Goal: Information Seeking & Learning: Learn about a topic

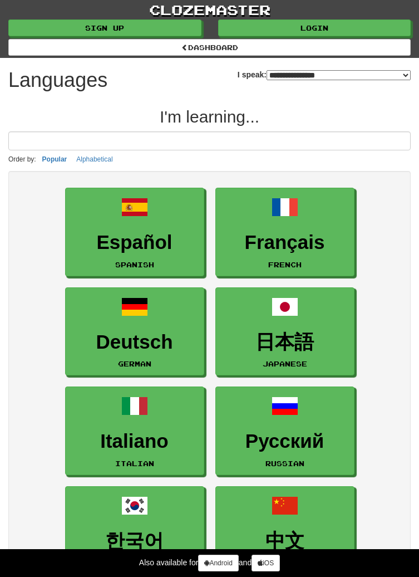
select select "*******"
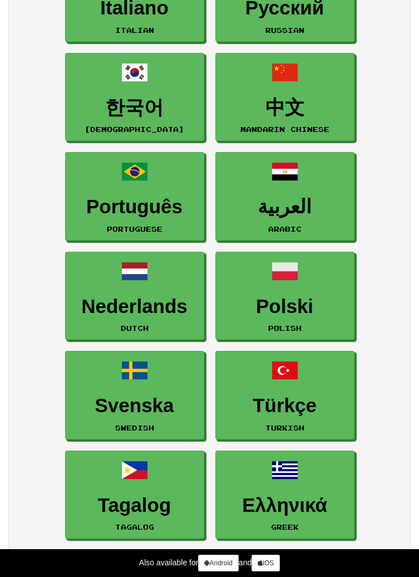
scroll to position [434, 0]
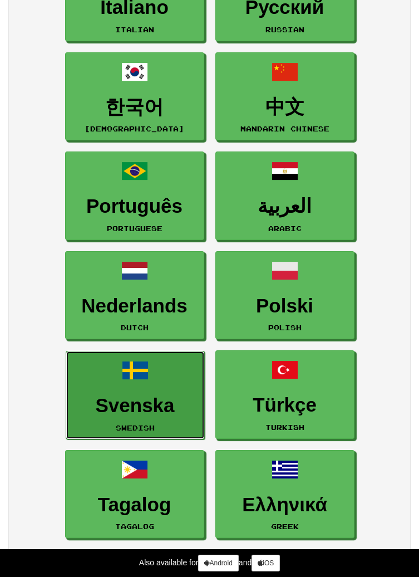
click at [140, 376] on span at bounding box center [135, 370] width 27 height 27
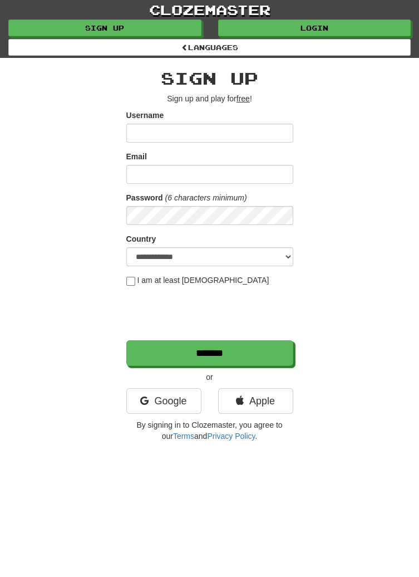
click at [152, 130] on input "Username" at bounding box center [209, 133] width 167 height 19
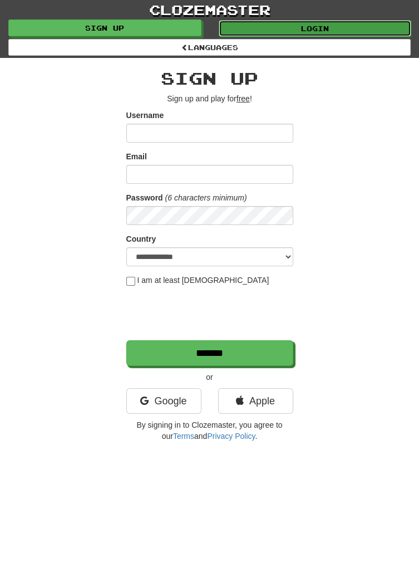
click at [367, 27] on link "Login" at bounding box center [315, 28] width 193 height 17
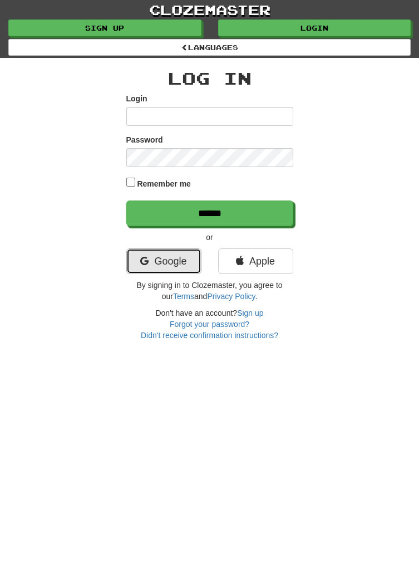
click at [140, 257] on icon at bounding box center [144, 261] width 8 height 10
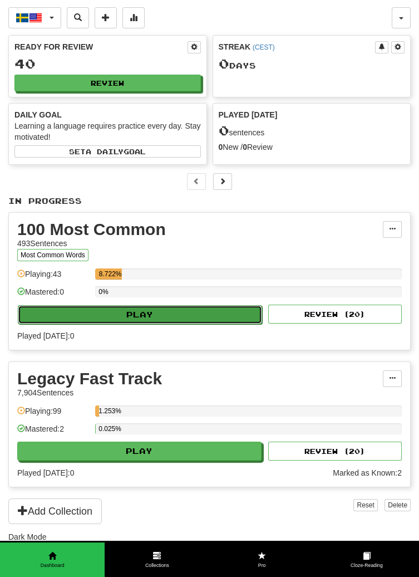
click at [55, 313] on button "Play" at bounding box center [140, 314] width 244 height 19
select select "**"
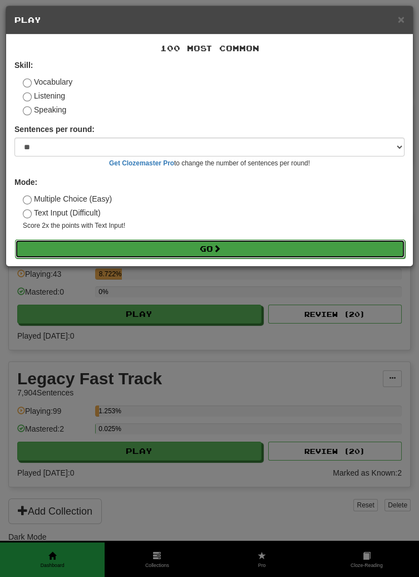
click at [40, 256] on button "Go" at bounding box center [210, 248] width 390 height 19
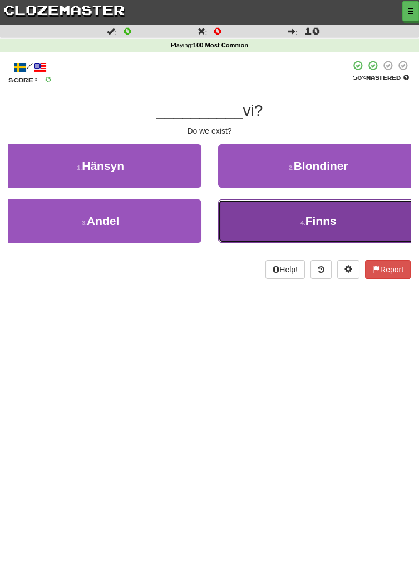
click at [372, 203] on button "4 . Finns" at bounding box center [318, 220] width 201 height 43
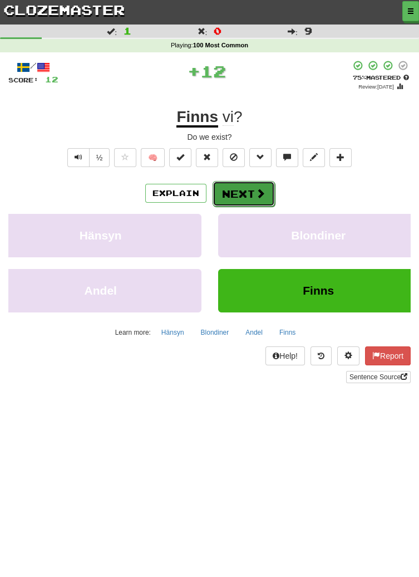
click at [271, 195] on button "Next" at bounding box center [244, 194] width 62 height 26
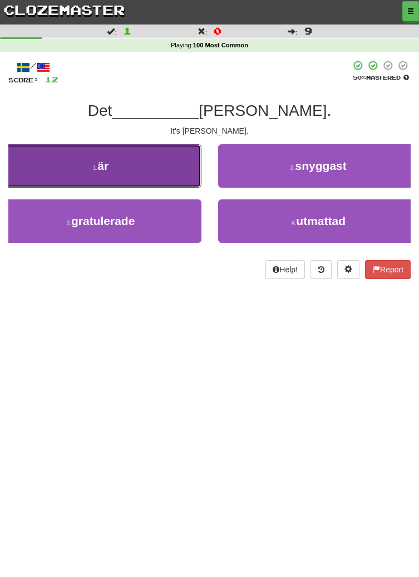
click at [48, 178] on button "1 . är" at bounding box center [100, 165] width 201 height 43
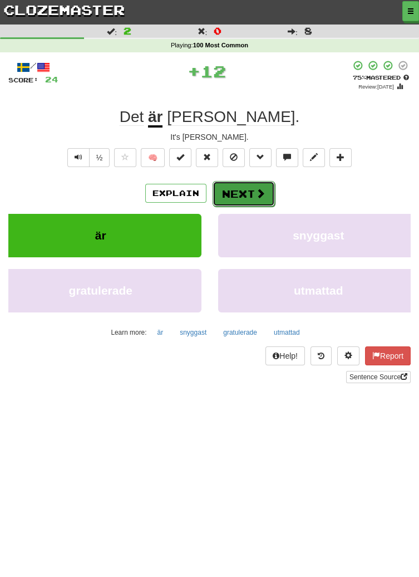
click at [263, 201] on button "Next" at bounding box center [244, 194] width 62 height 26
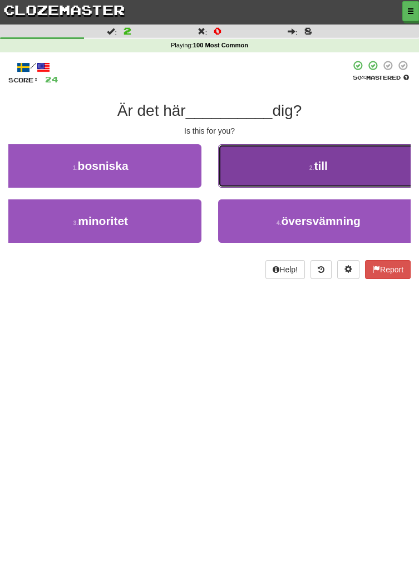
click at [345, 164] on button "2 . till" at bounding box center [318, 165] width 201 height 43
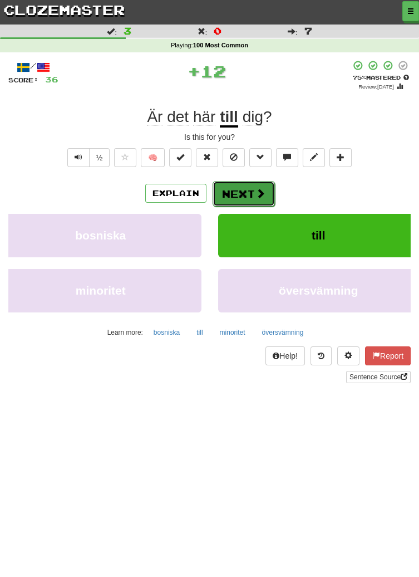
click at [268, 202] on button "Next" at bounding box center [244, 194] width 62 height 26
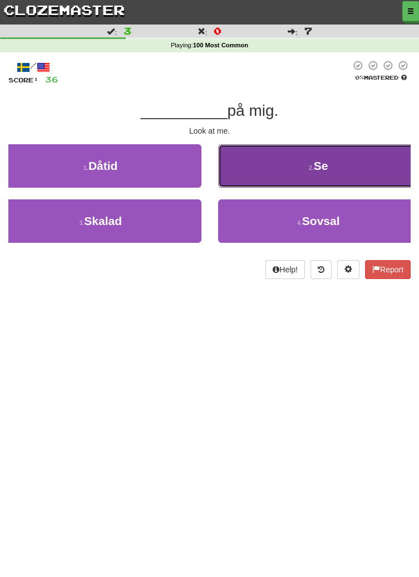
click at [360, 168] on button "2 . Se" at bounding box center [318, 165] width 201 height 43
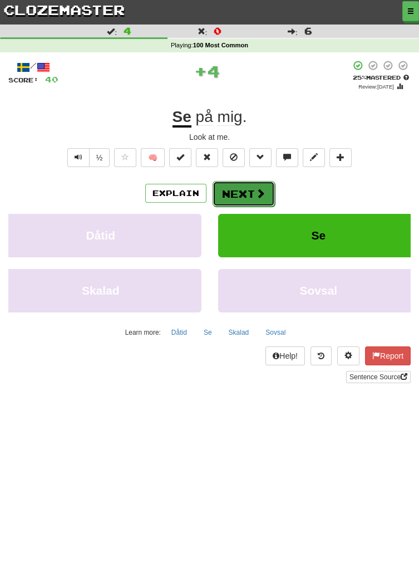
click at [269, 198] on button "Next" at bounding box center [244, 194] width 62 height 26
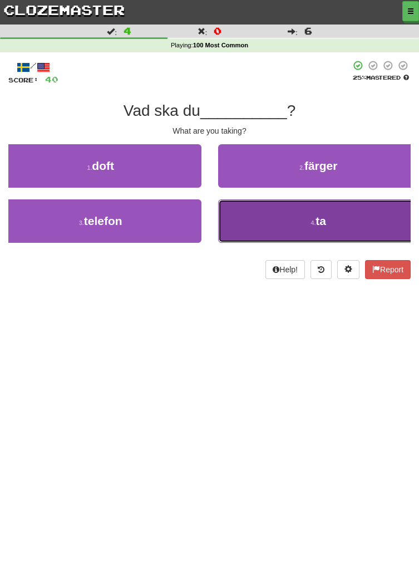
click at [334, 219] on button "4 . ta" at bounding box center [318, 220] width 201 height 43
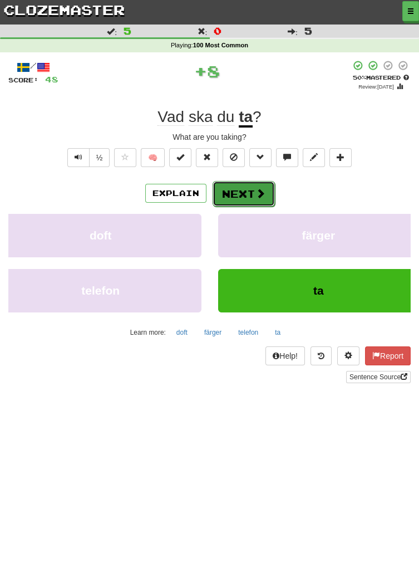
click at [265, 202] on button "Next" at bounding box center [244, 194] width 62 height 26
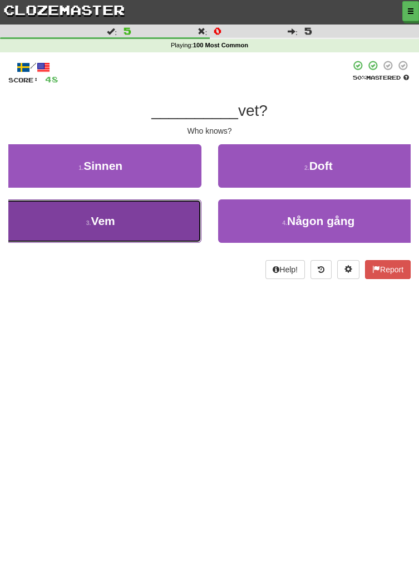
click at [78, 227] on button "3 . Vem" at bounding box center [100, 220] width 201 height 43
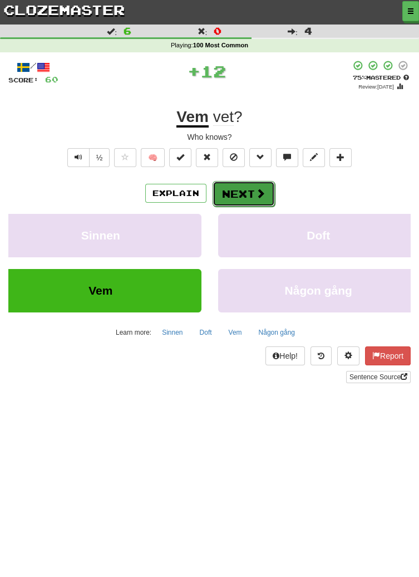
click at [270, 201] on button "Next" at bounding box center [244, 194] width 62 height 26
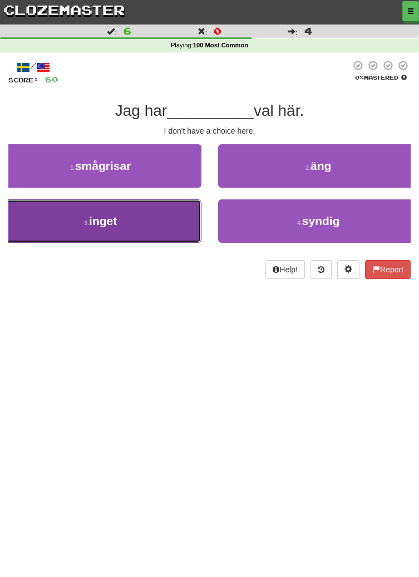
click at [86, 232] on button "3 . inget" at bounding box center [100, 220] width 201 height 43
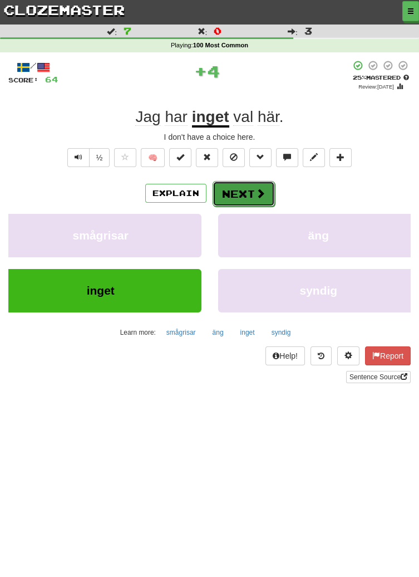
click at [246, 194] on button "Next" at bounding box center [244, 194] width 62 height 26
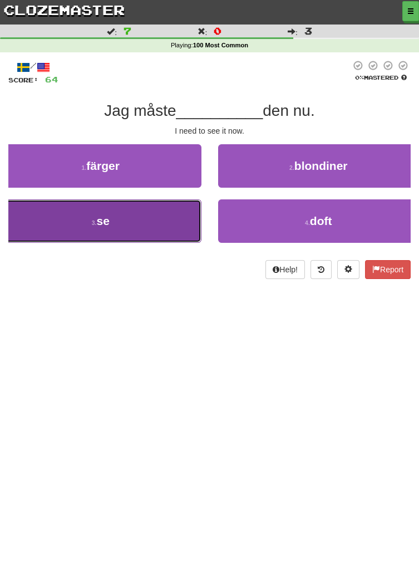
click at [73, 229] on button "3 . se" at bounding box center [100, 220] width 201 height 43
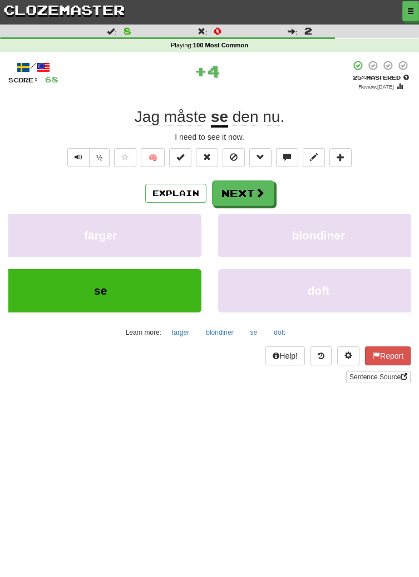
click at [410, 174] on div "/ Score: 68 + 4 25 % Mastered Review: 2025-09-16 Jag måste se den nu . I need t…" at bounding box center [209, 221] width 402 height 323
click at [250, 186] on button "Next" at bounding box center [244, 194] width 62 height 26
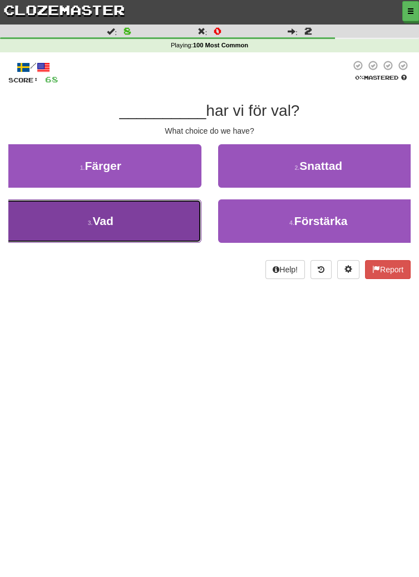
click at [163, 225] on button "3 . Vad" at bounding box center [100, 220] width 201 height 43
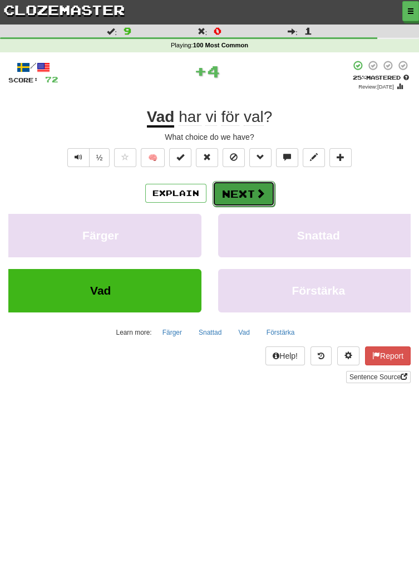
click at [236, 186] on button "Next" at bounding box center [244, 194] width 62 height 26
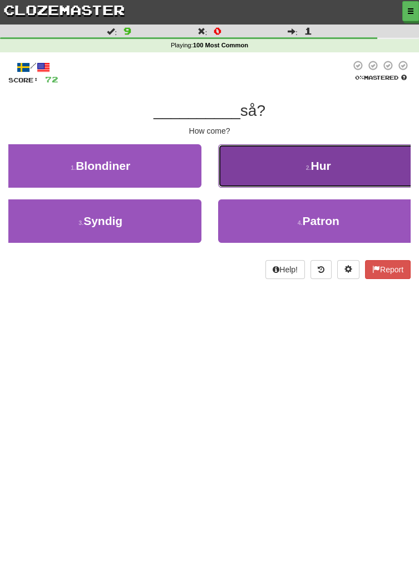
click at [263, 174] on button "2 . Hur" at bounding box center [318, 165] width 201 height 43
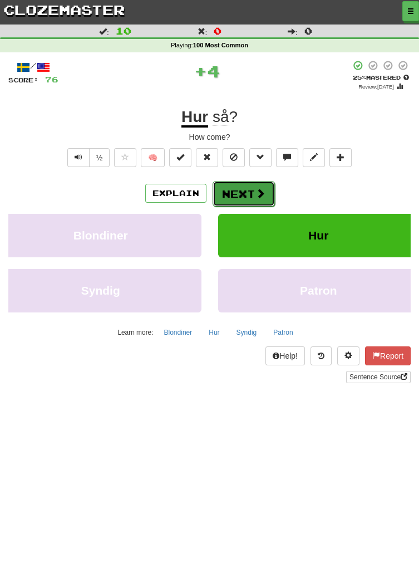
click at [238, 196] on button "Next" at bounding box center [244, 194] width 62 height 26
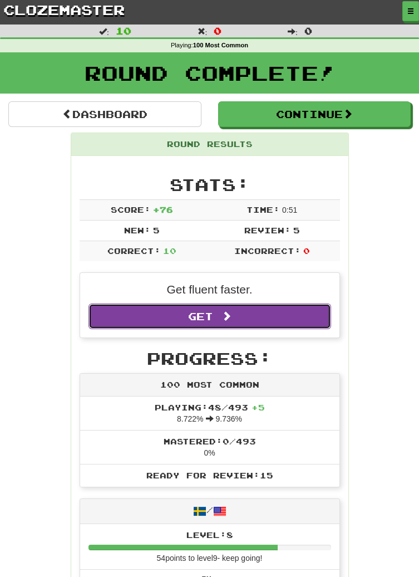
click at [236, 324] on link "Get Clozemaster Pro" at bounding box center [209, 316] width 243 height 26
